Goal: Information Seeking & Learning: Learn about a topic

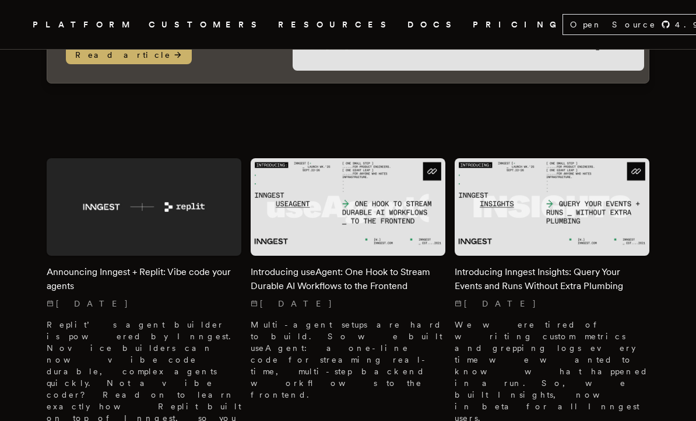
scroll to position [324, 0]
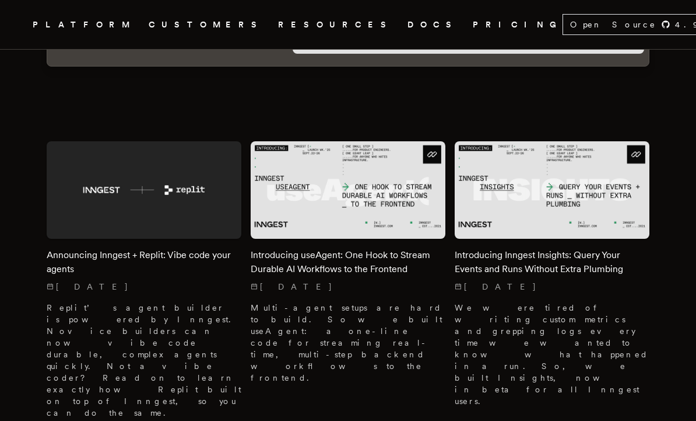
click at [83, 163] on img at bounding box center [144, 189] width 195 height 97
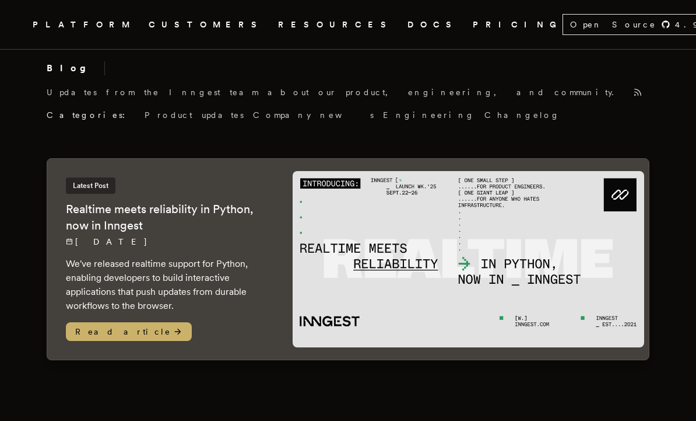
scroll to position [0, 0]
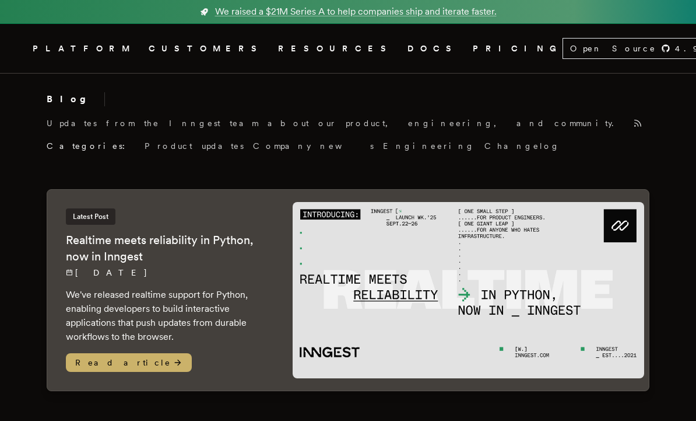
click at [283, 51] on span "RESOURCES" at bounding box center [335, 48] width 115 height 15
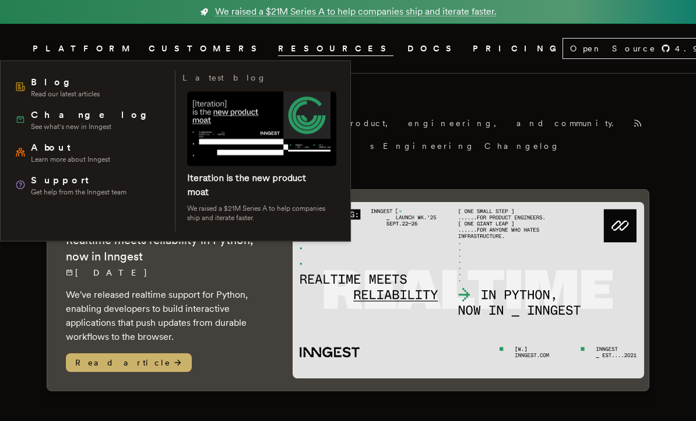
click at [38, 180] on span "Support" at bounding box center [79, 180] width 96 height 14
click at [351, 120] on div "Blog Read our latest articles Changelog See what's new in Inngest About Learn m…" at bounding box center [175, 149] width 351 height 183
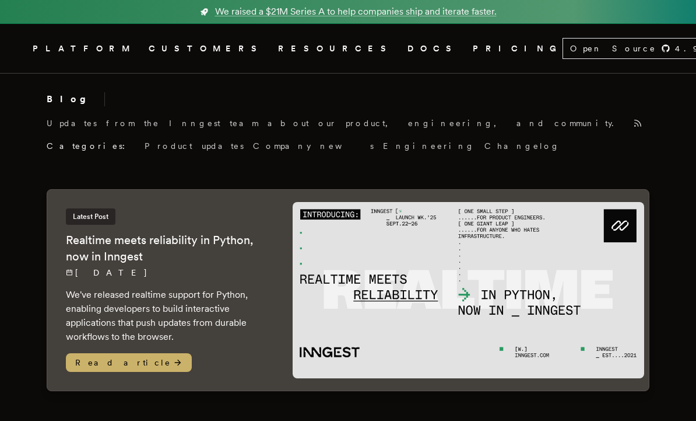
click at [394, 51] on icon "Global" at bounding box center [394, 48] width 0 height 9
click at [530, 115] on div "Blog Updates from the Inngest team about our product, engineering, and communit…" at bounding box center [348, 121] width 603 height 59
click at [192, 55] on link "CUSTOMERS" at bounding box center [206, 48] width 115 height 15
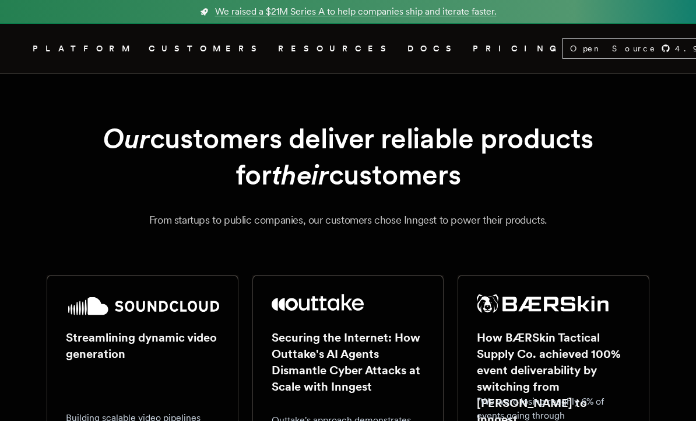
click at [123, 51] on span "PLATFORM" at bounding box center [84, 48] width 102 height 15
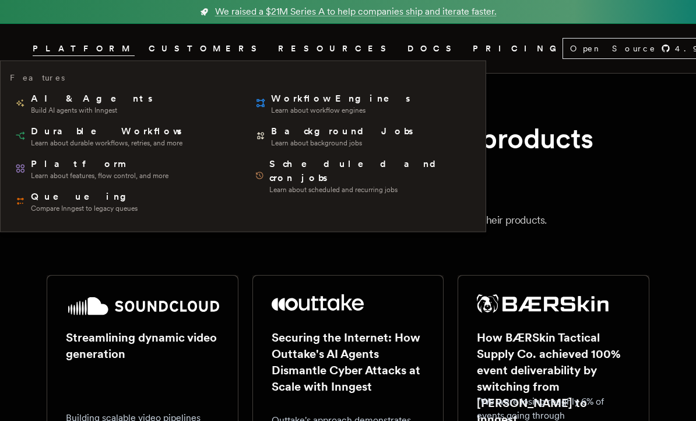
click at [53, 104] on span "AI & Agents" at bounding box center [93, 99] width 124 height 14
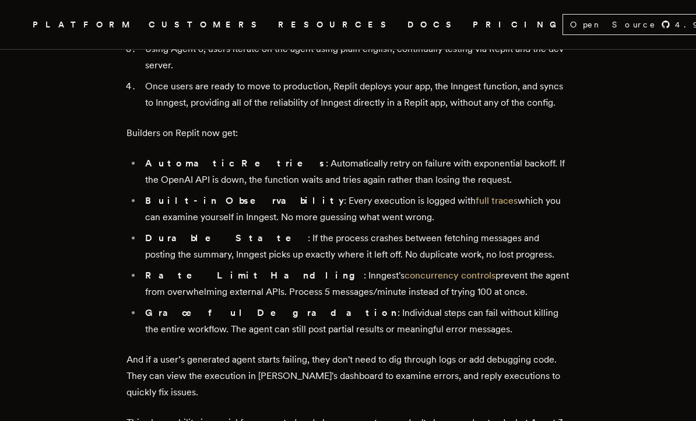
scroll to position [1101, 0]
